Goal: Navigation & Orientation: Find specific page/section

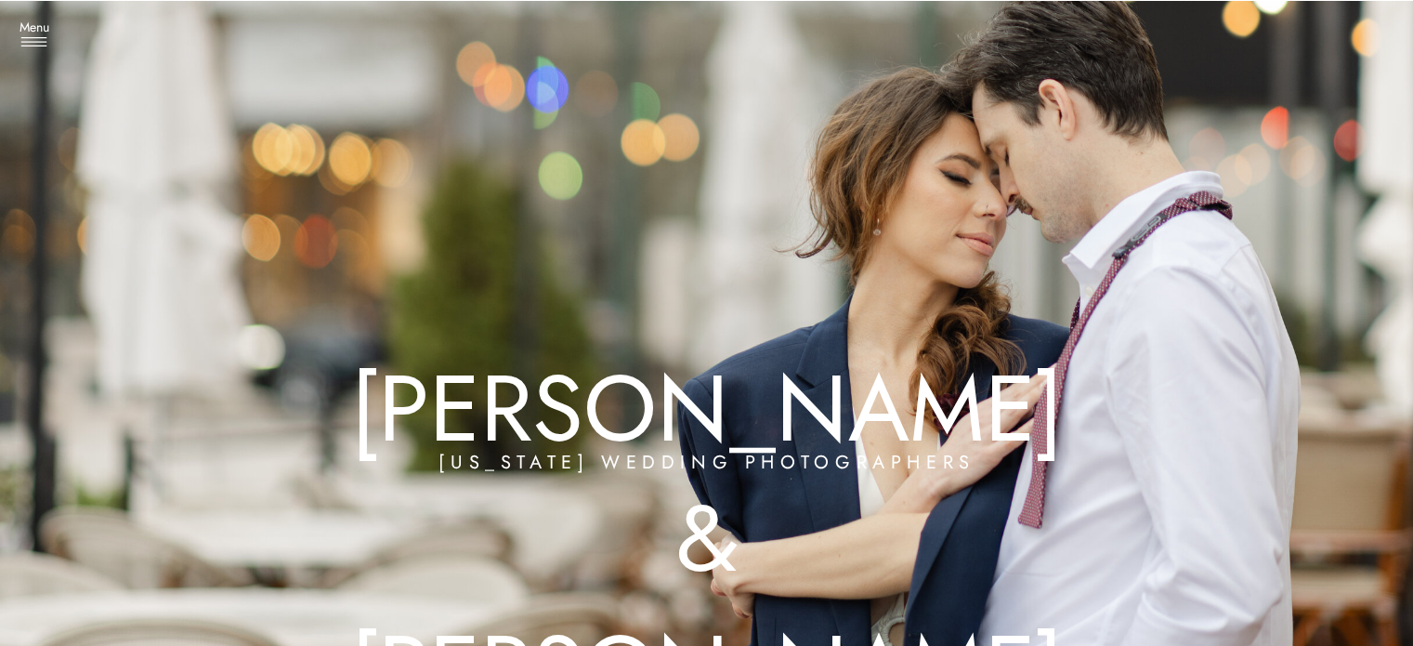
drag, startPoint x: 1257, startPoint y: 505, endPoint x: 1212, endPoint y: 67, distance: 440.7
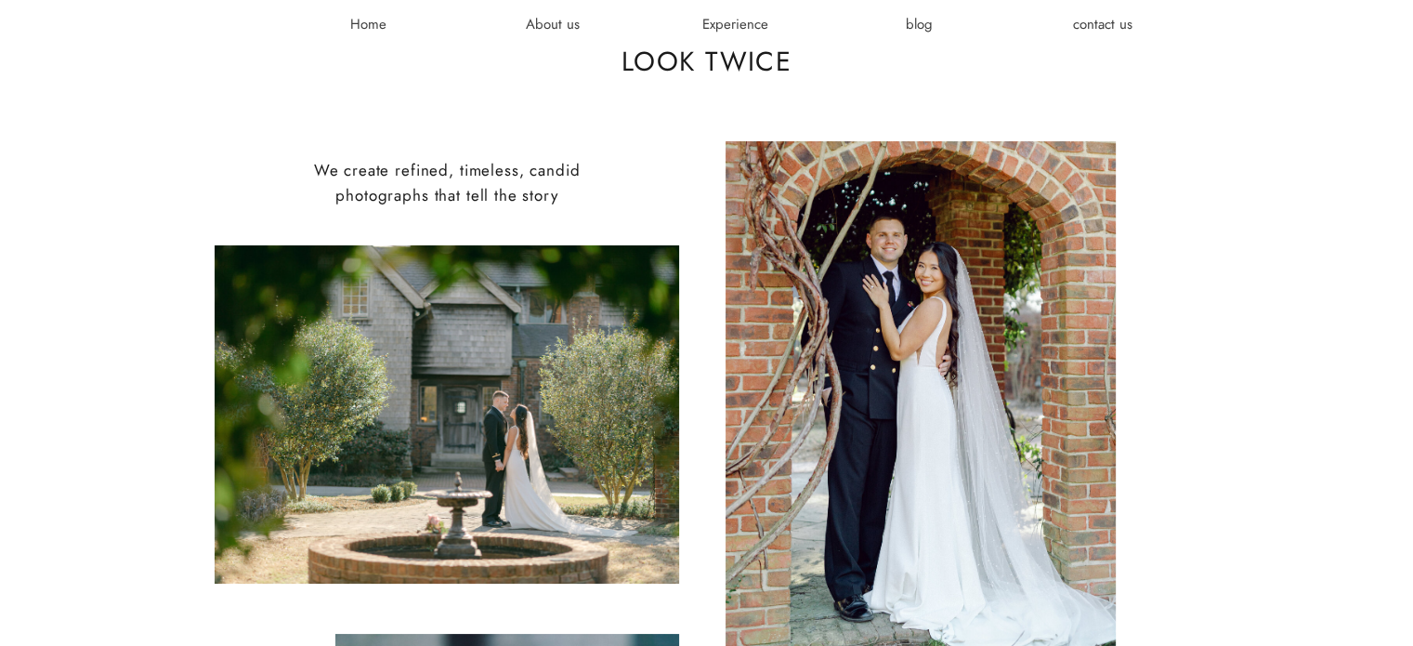
scroll to position [836, 0]
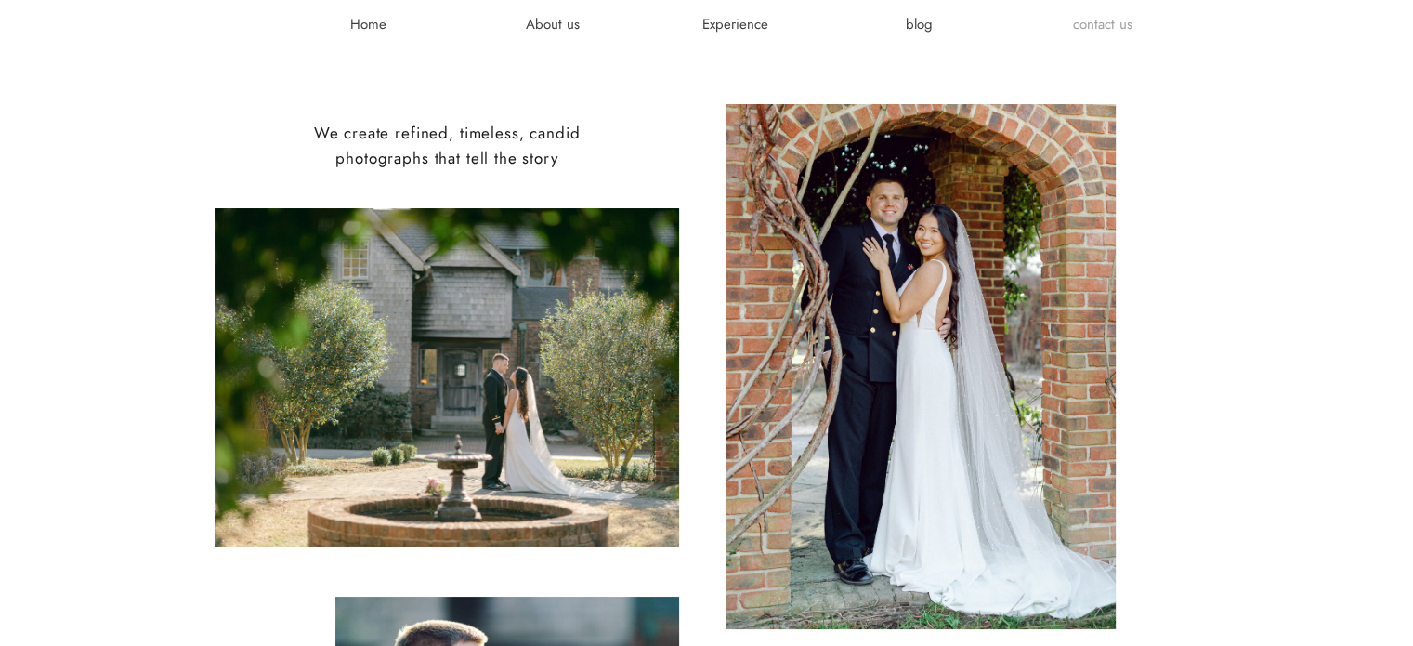
click at [1117, 25] on h3 "contact us" at bounding box center [1102, 24] width 111 height 19
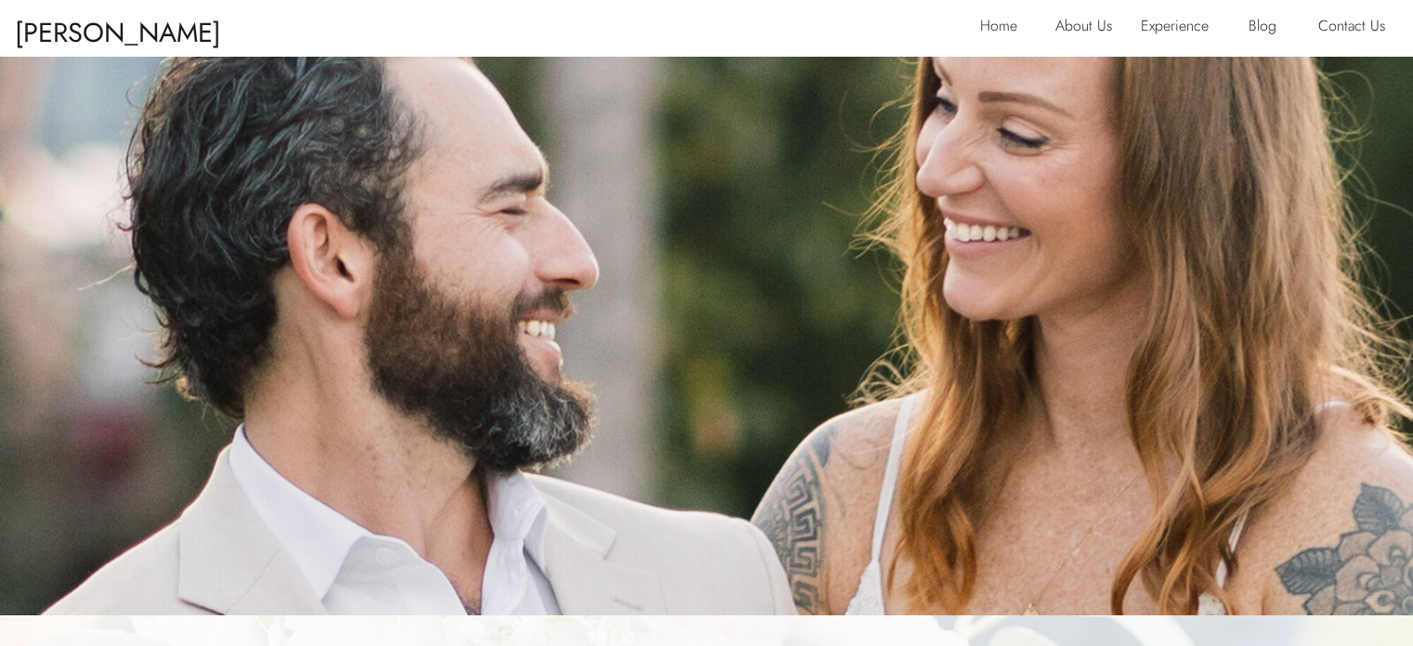
drag, startPoint x: 1234, startPoint y: 274, endPoint x: 1250, endPoint y: -112, distance: 386.7
click at [992, 33] on p "Home" at bounding box center [1004, 28] width 48 height 30
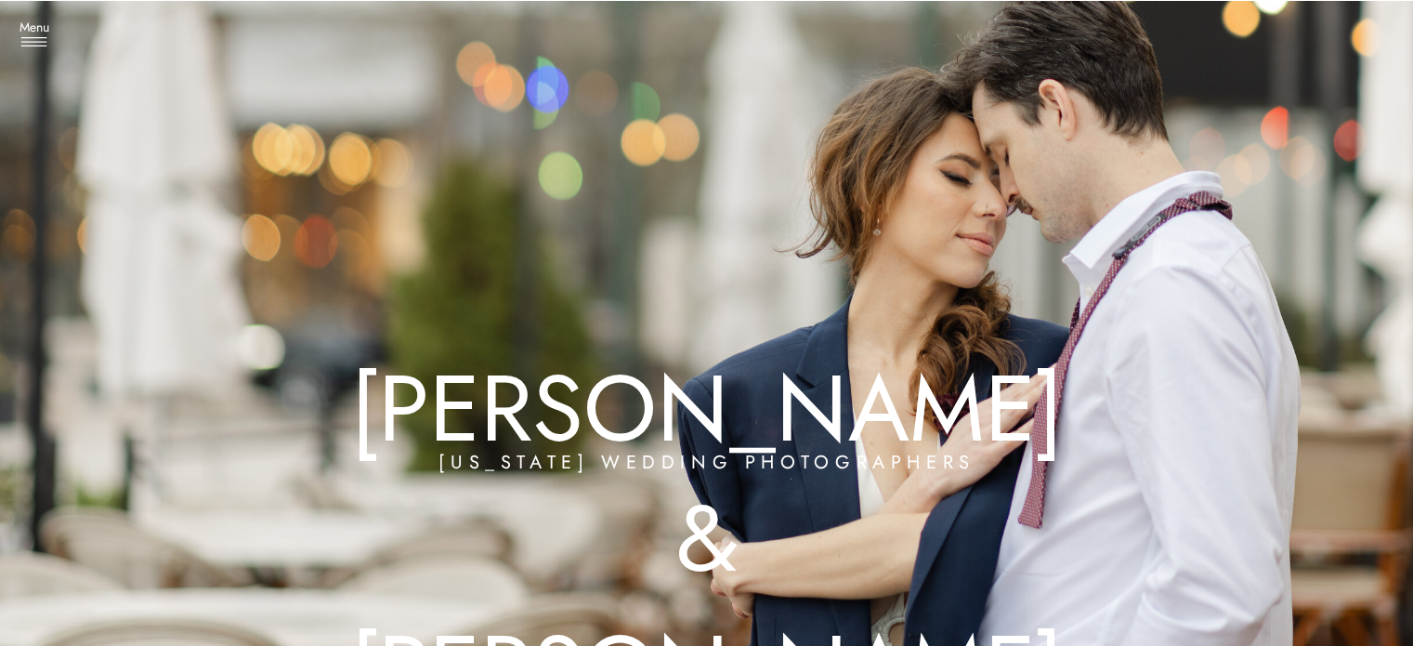
click at [33, 33] on h3 "Menu" at bounding box center [34, 28] width 46 height 19
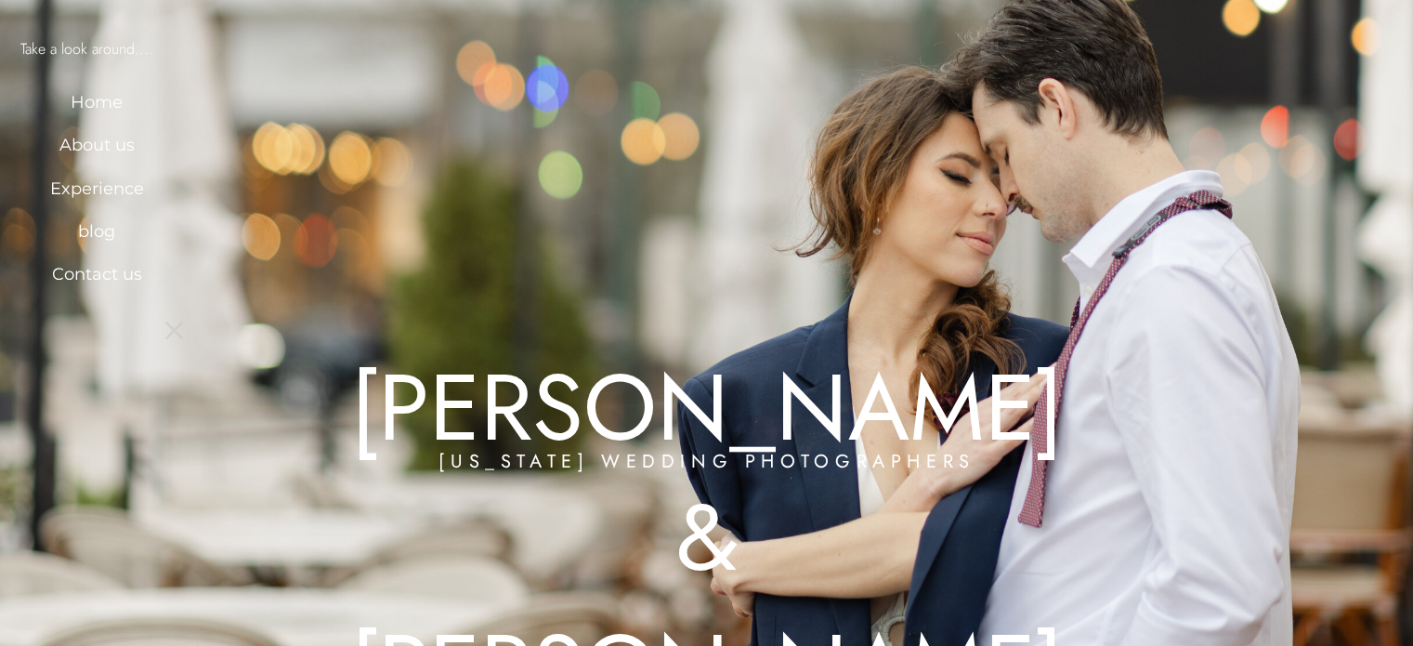
click at [184, 326] on icon at bounding box center [174, 330] width 32 height 36
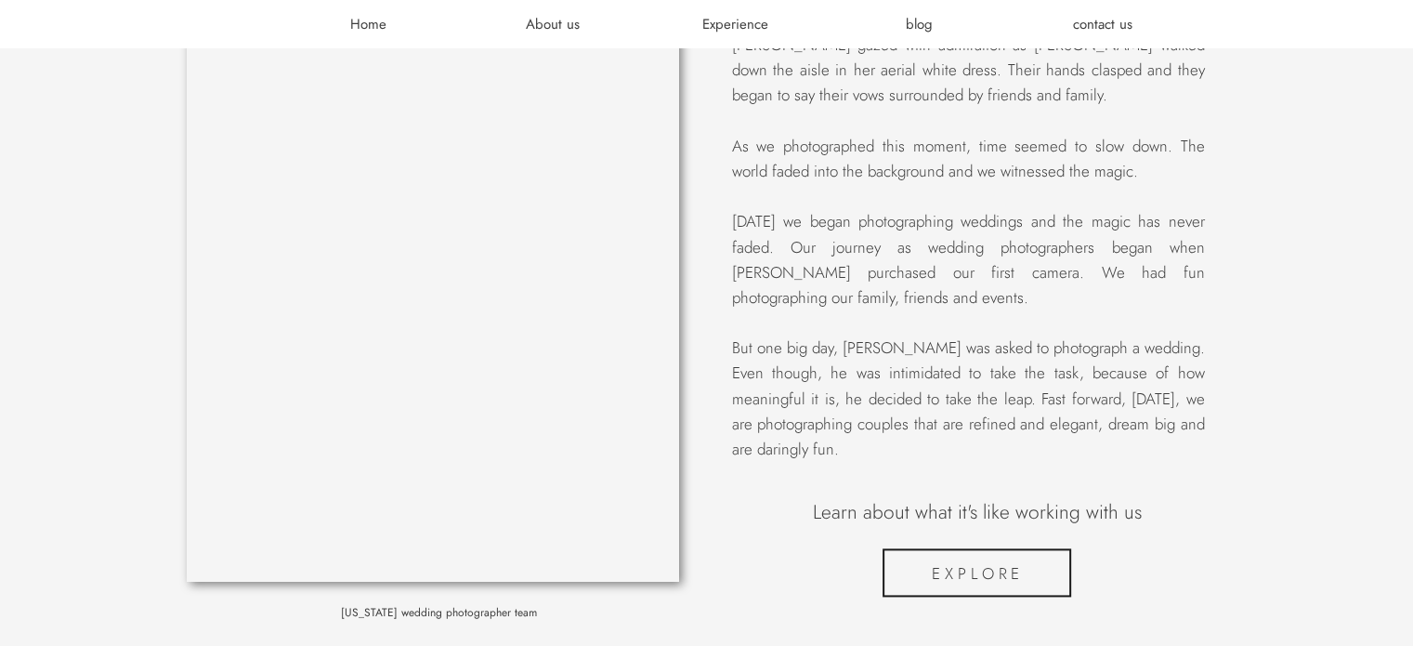
scroll to position [2322, 0]
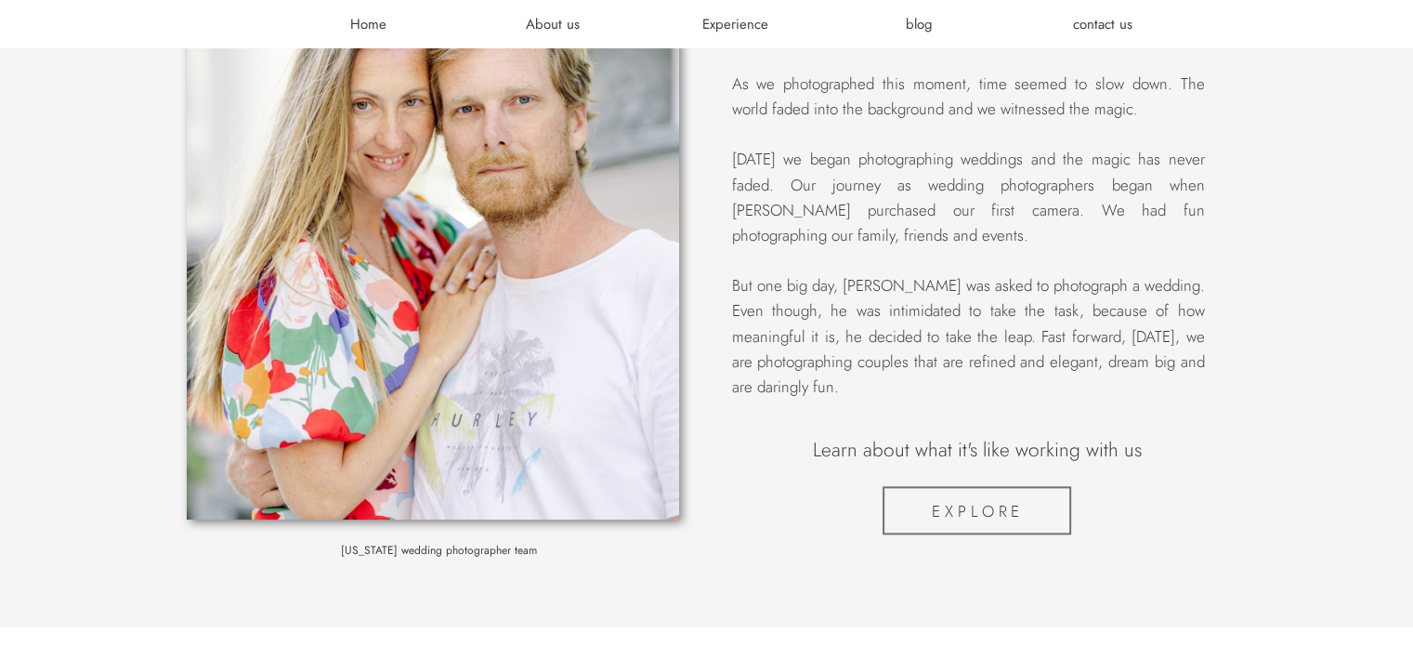
click at [1004, 516] on div at bounding box center [976, 510] width 189 height 48
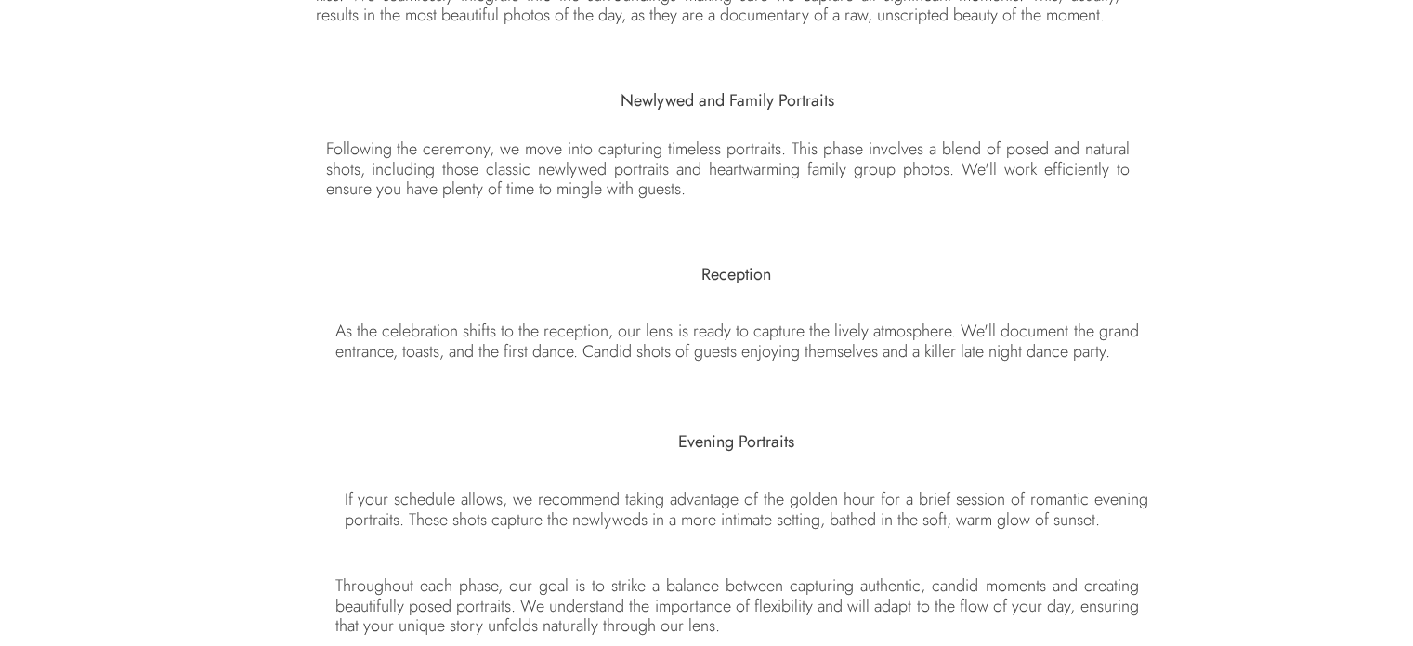
scroll to position [3808, 0]
